Goal: Task Accomplishment & Management: Use online tool/utility

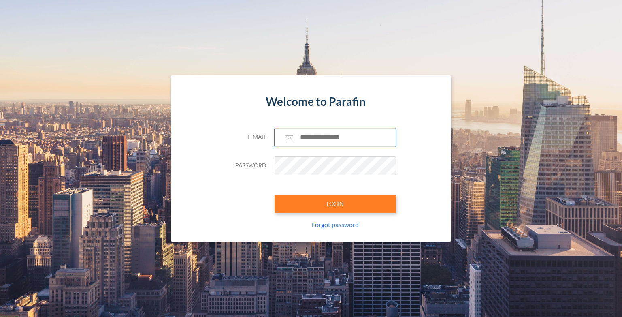
click at [310, 137] on input "text" at bounding box center [334, 137] width 121 height 19
click at [0, 316] on com-1password-button at bounding box center [0, 317] width 0 height 0
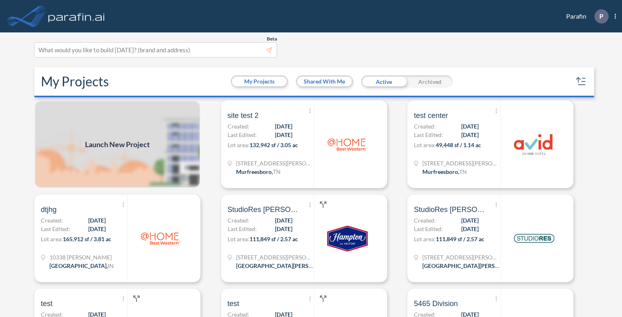
click at [140, 147] on span "Launch New Project" at bounding box center [117, 144] width 65 height 11
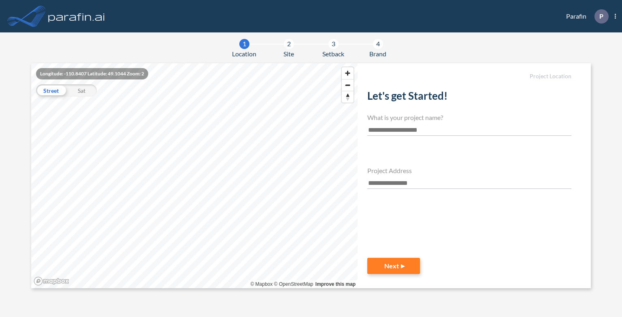
click at [424, 128] on input "text" at bounding box center [469, 130] width 204 height 11
type input "*****"
click at [402, 181] on input "text" at bounding box center [469, 183] width 204 height 11
